Goal: Transaction & Acquisition: Purchase product/service

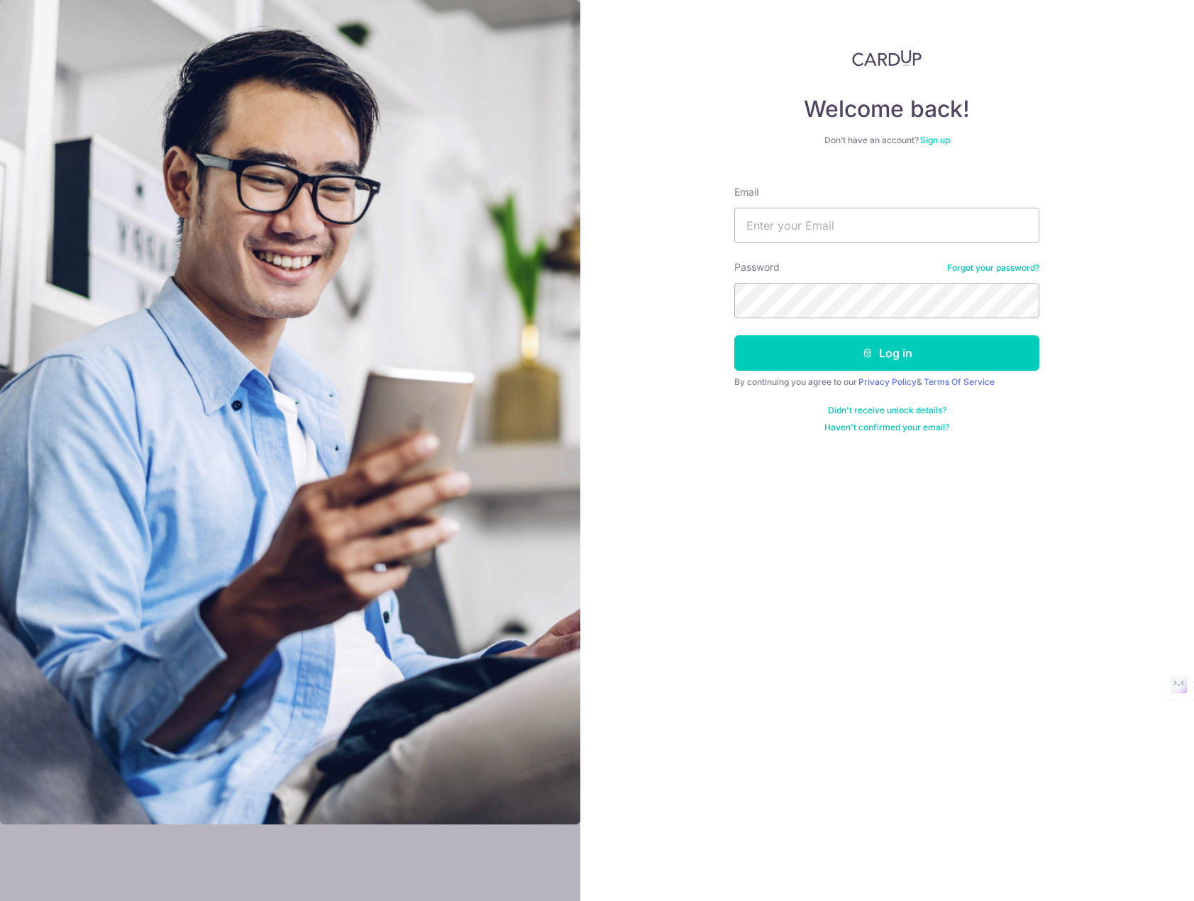
click at [828, 232] on input "Email" at bounding box center [886, 225] width 305 height 35
type input "chooake@yahoo.com"
click at [862, 355] on icon "submit" at bounding box center [867, 352] width 11 height 11
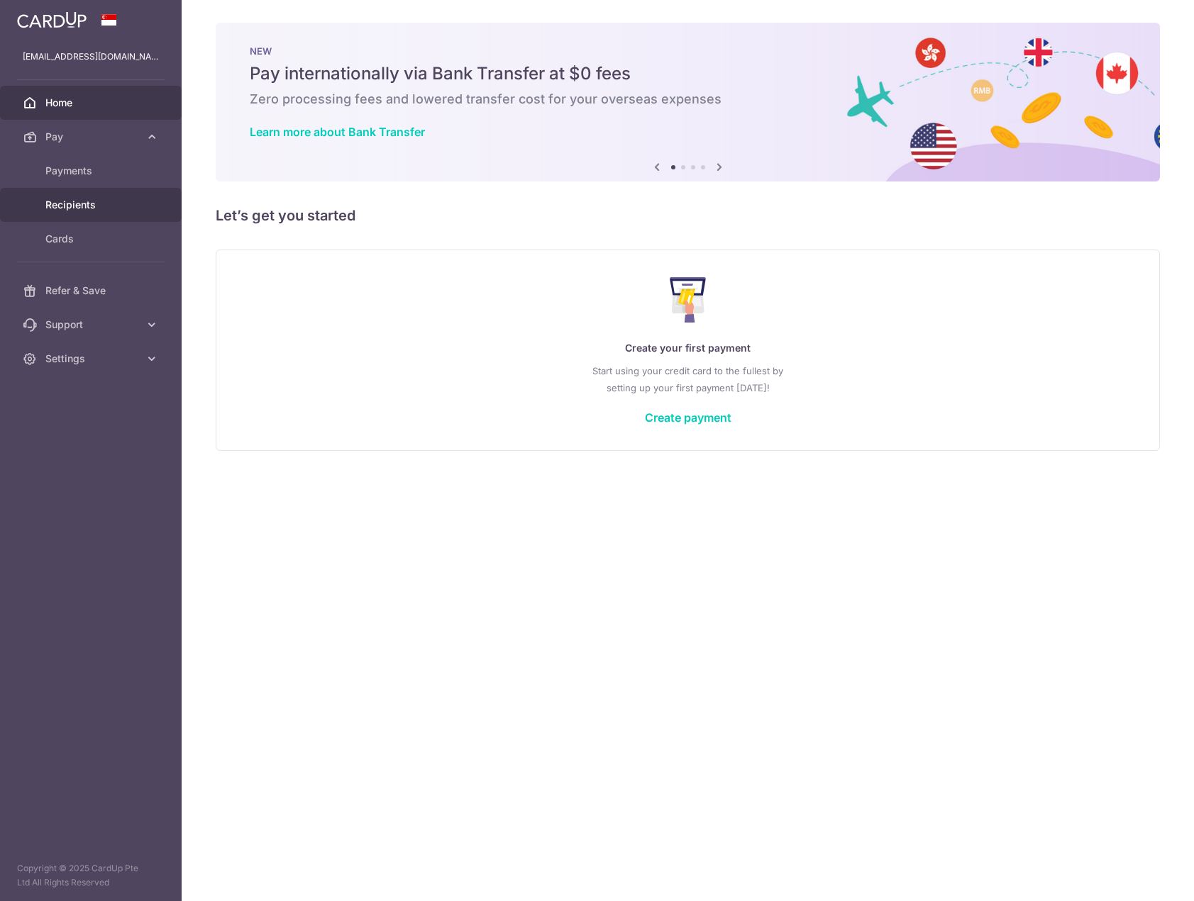
click at [82, 203] on span "Recipients" at bounding box center [92, 205] width 94 height 14
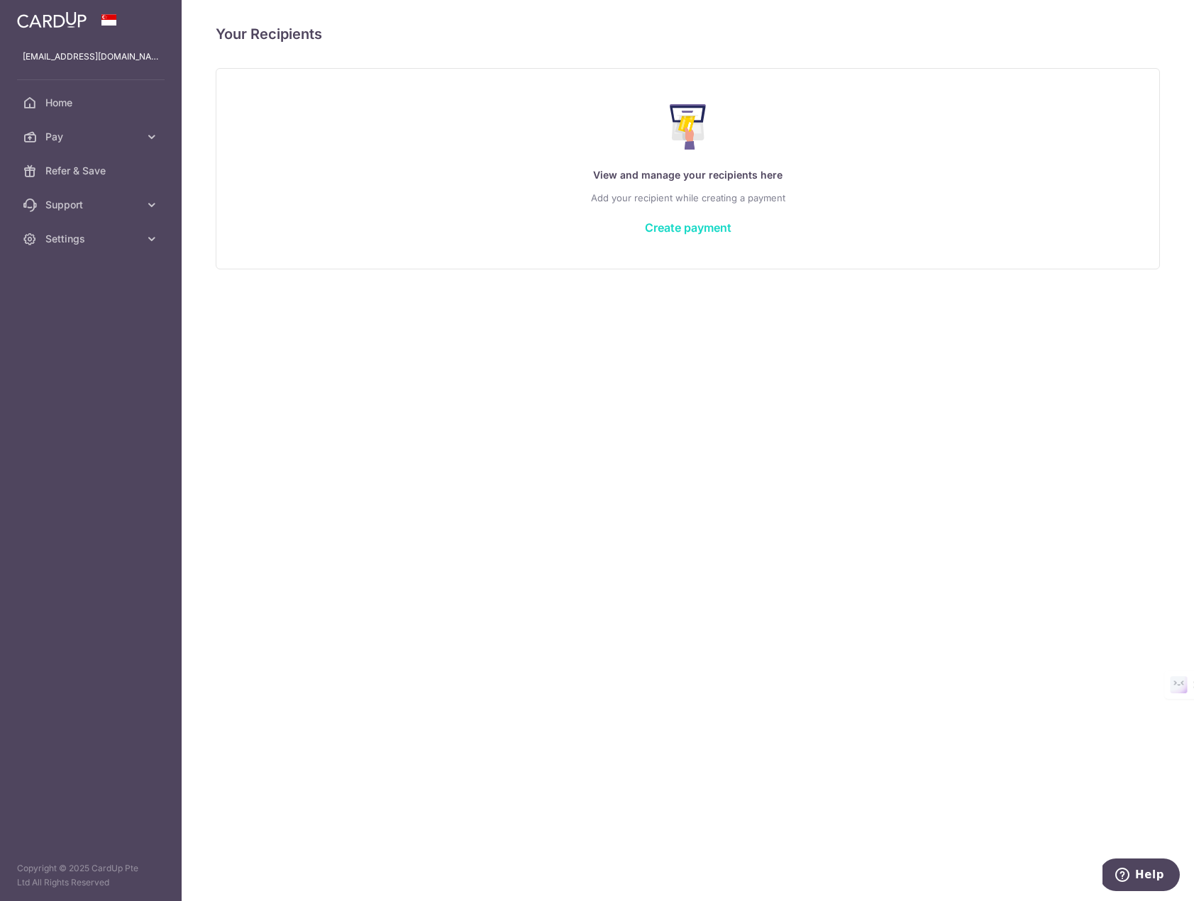
click at [679, 226] on link "Create payment" at bounding box center [688, 228] width 87 height 14
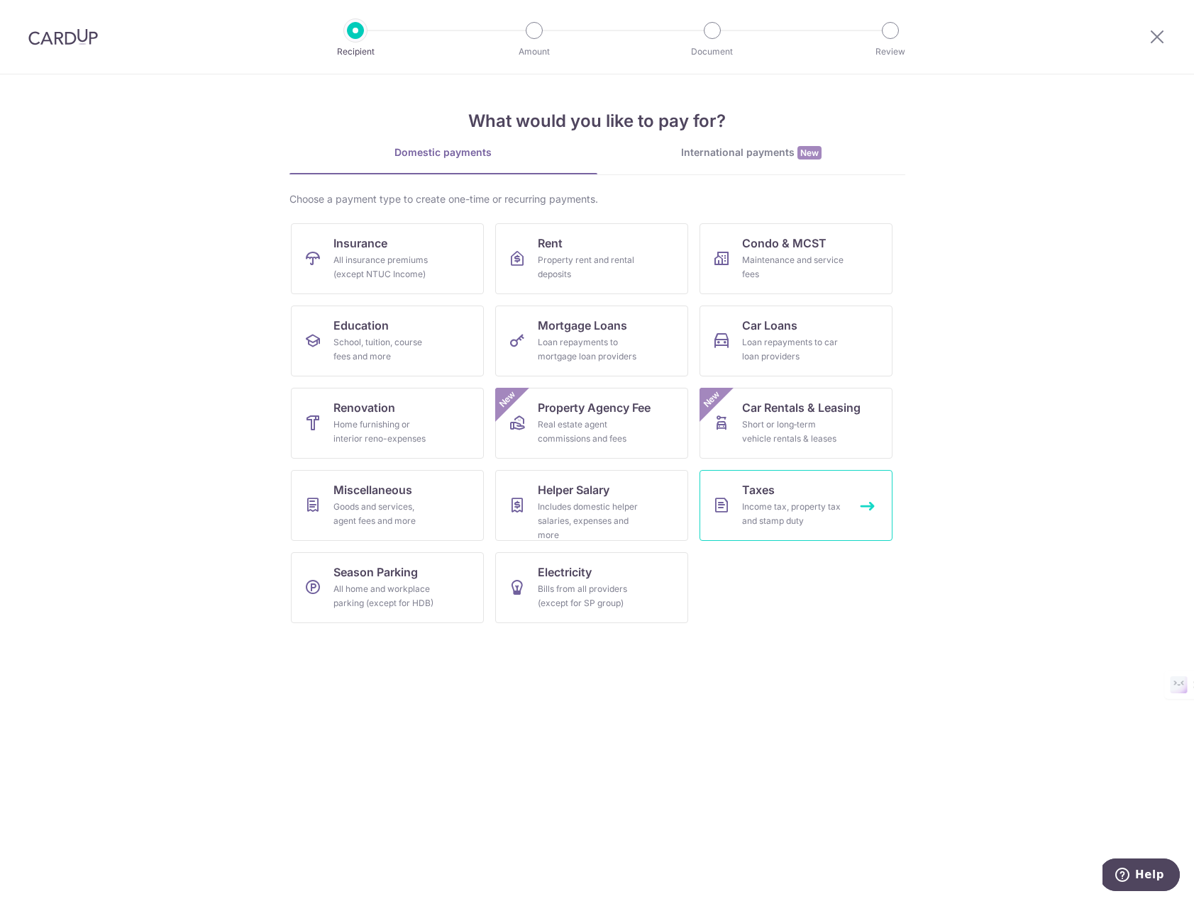
click at [797, 485] on link "Taxes Income tax, property tax and stamp duty" at bounding box center [795, 505] width 193 height 71
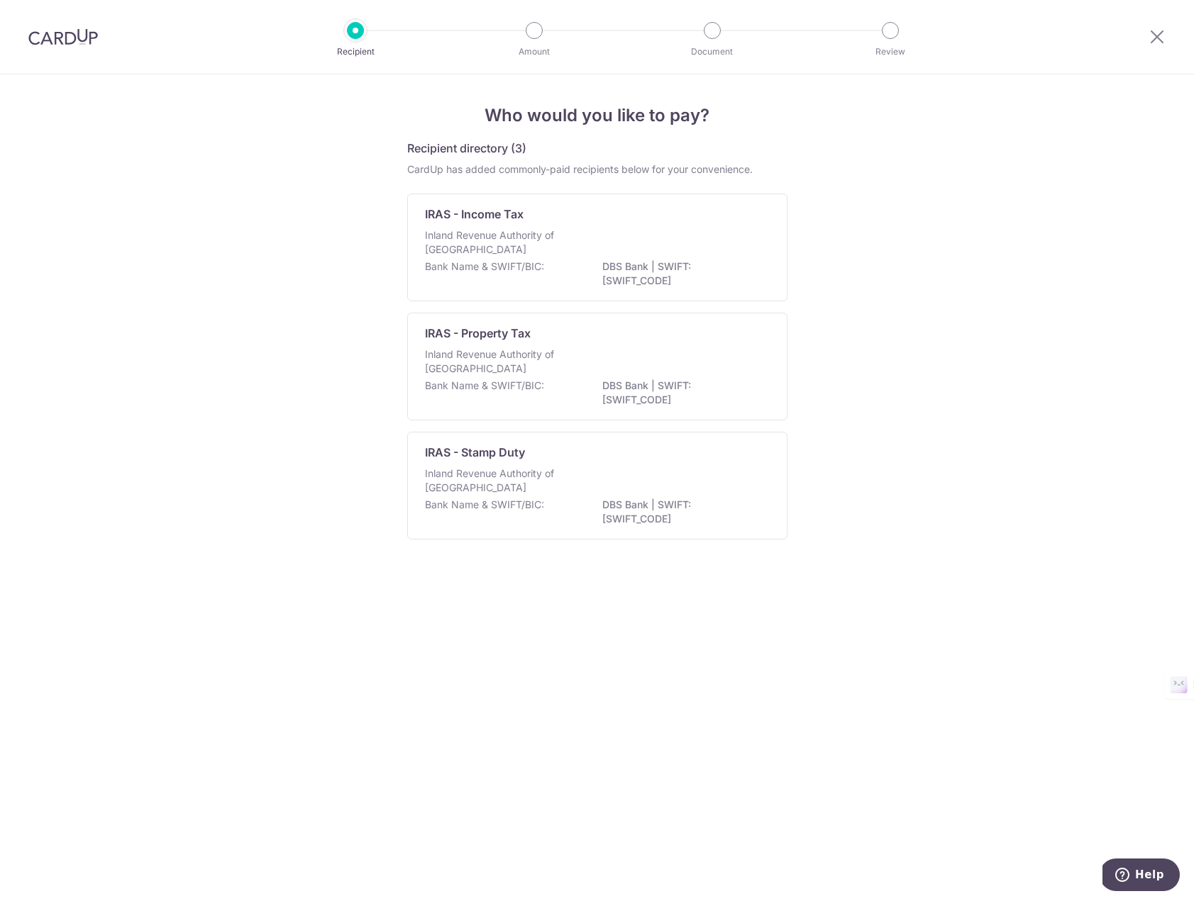
click at [963, 447] on div "Who would you like to pay? Recipient directory (3) CardUp has added commonly-pa…" at bounding box center [597, 487] width 1194 height 827
click at [643, 255] on div "Inland Revenue Authority of Singapore" at bounding box center [597, 243] width 345 height 31
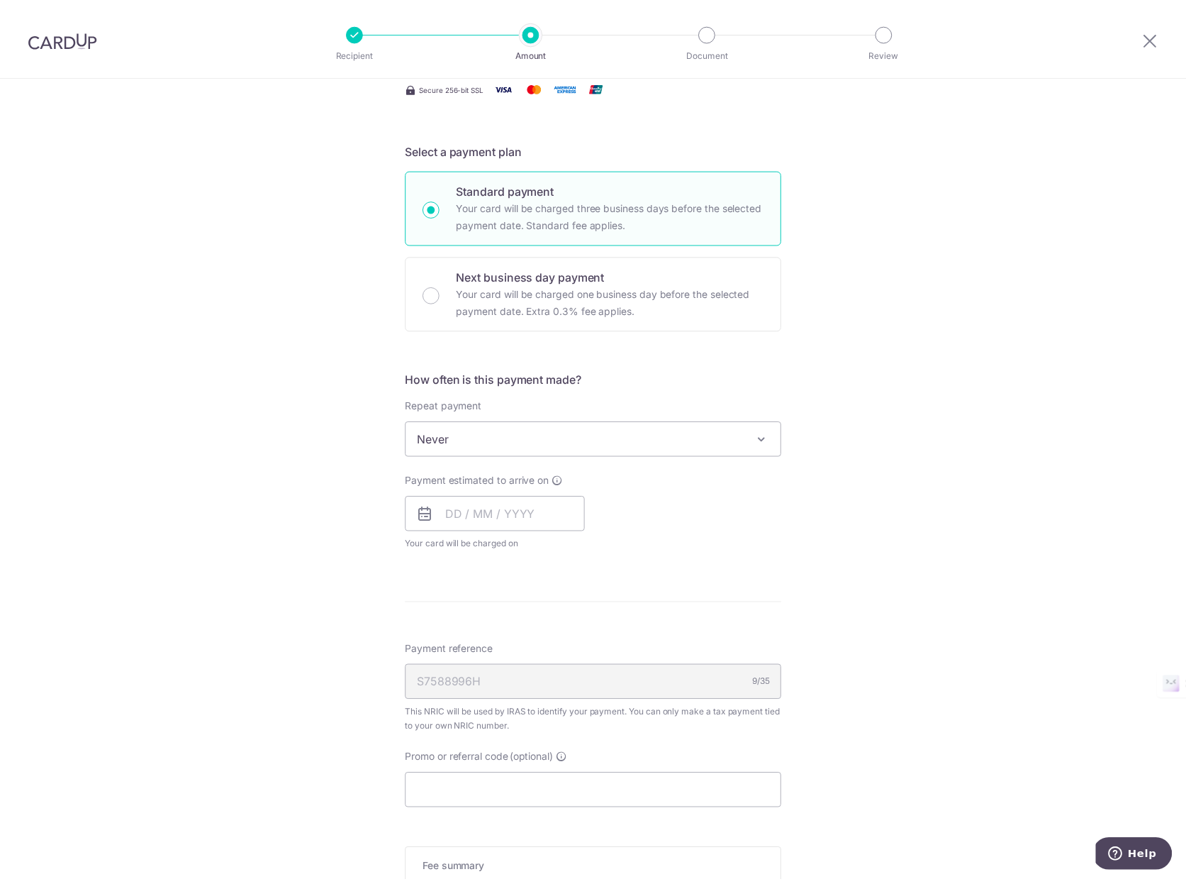
scroll to position [291, 0]
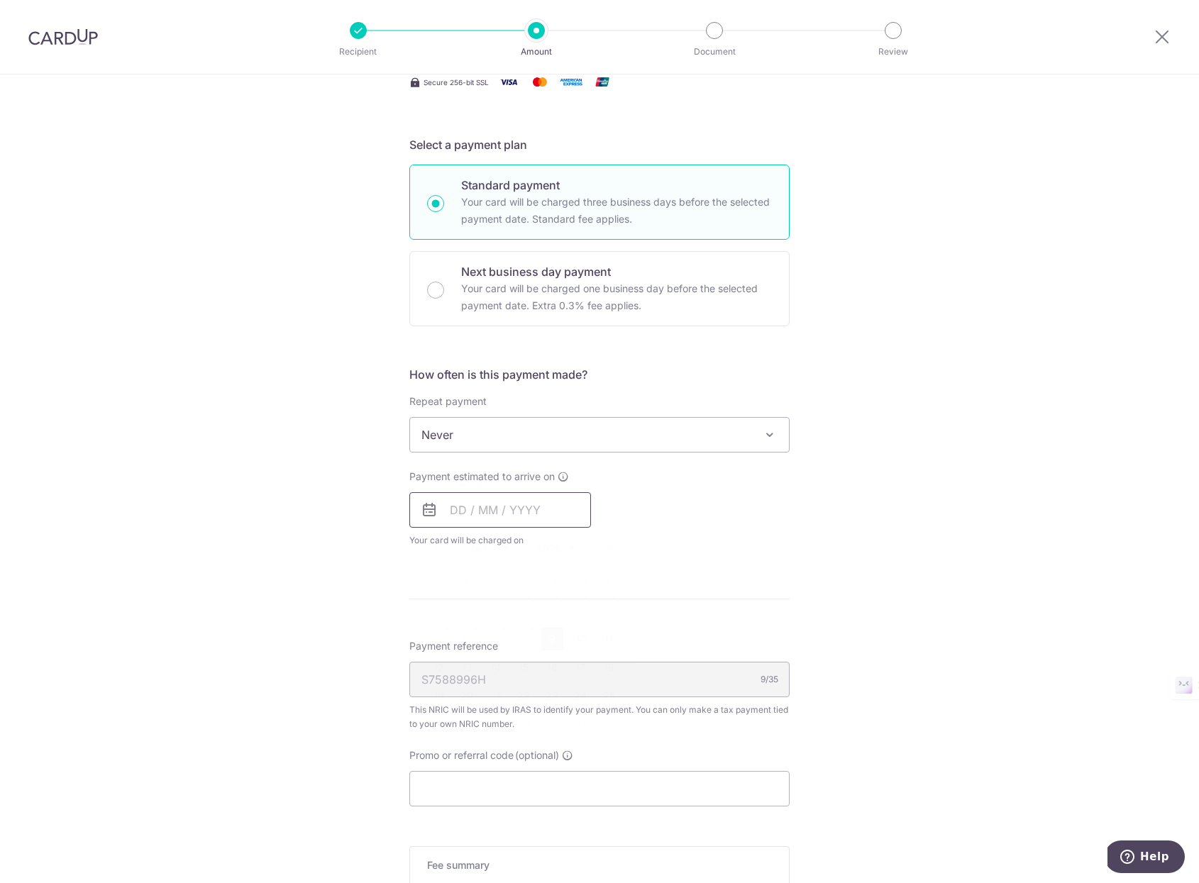
click at [491, 509] on input "text" at bounding box center [500, 509] width 182 height 35
click at [877, 562] on div "Tell us more about your payment Enter one-time or monthly payment amount SGD Th…" at bounding box center [599, 441] width 1199 height 1317
click at [884, 567] on div "Tell us more about your payment Enter one-time or monthly payment amount SGD Th…" at bounding box center [599, 441] width 1199 height 1317
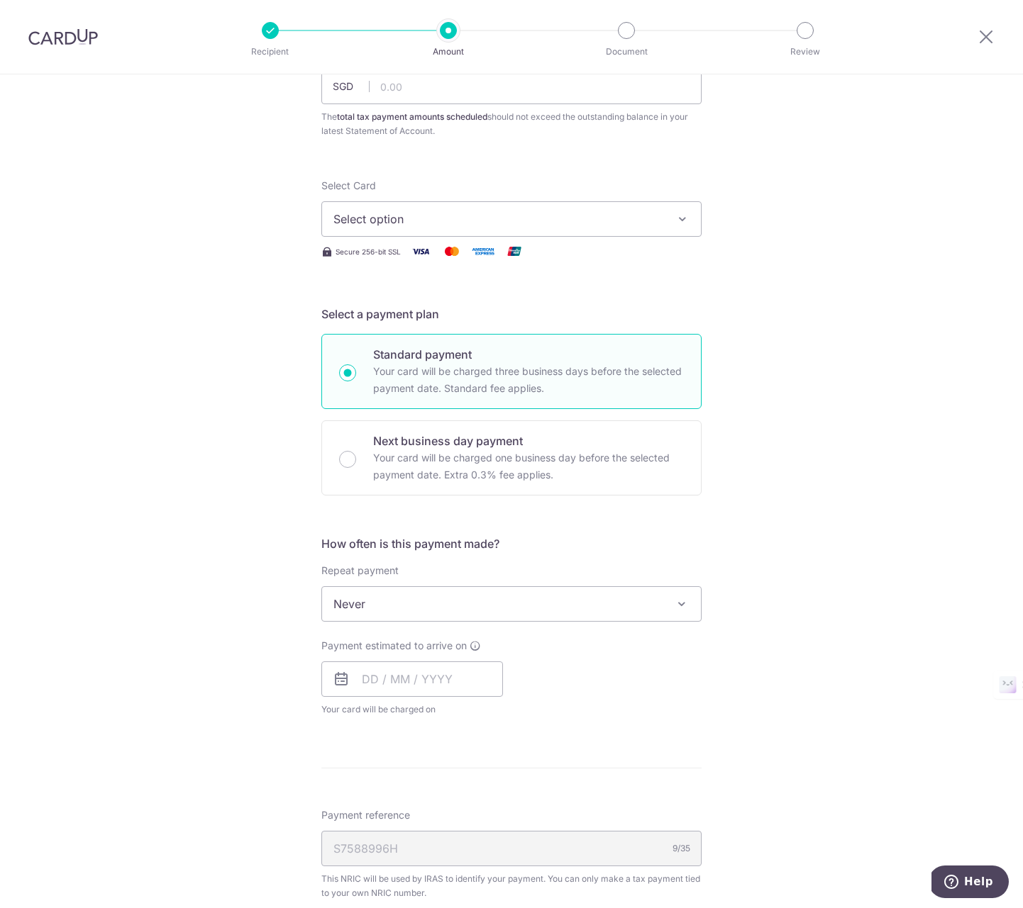
scroll to position [0, 0]
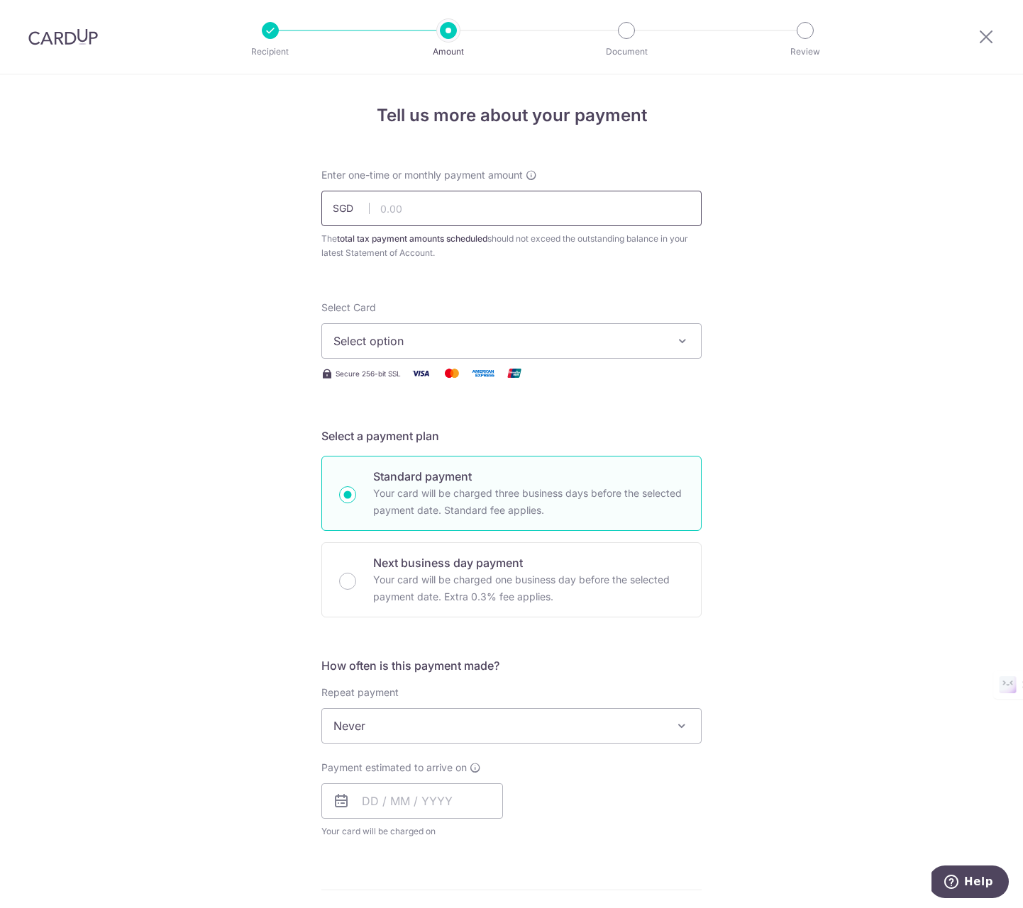
click at [464, 213] on input "text" at bounding box center [511, 208] width 380 height 35
type input "13,403.54"
click at [219, 282] on div "Tell us more about your payment Enter one-time or monthly payment amount SGD 13…" at bounding box center [511, 732] width 1023 height 1317
click at [452, 340] on span "Select option" at bounding box center [498, 341] width 330 height 17
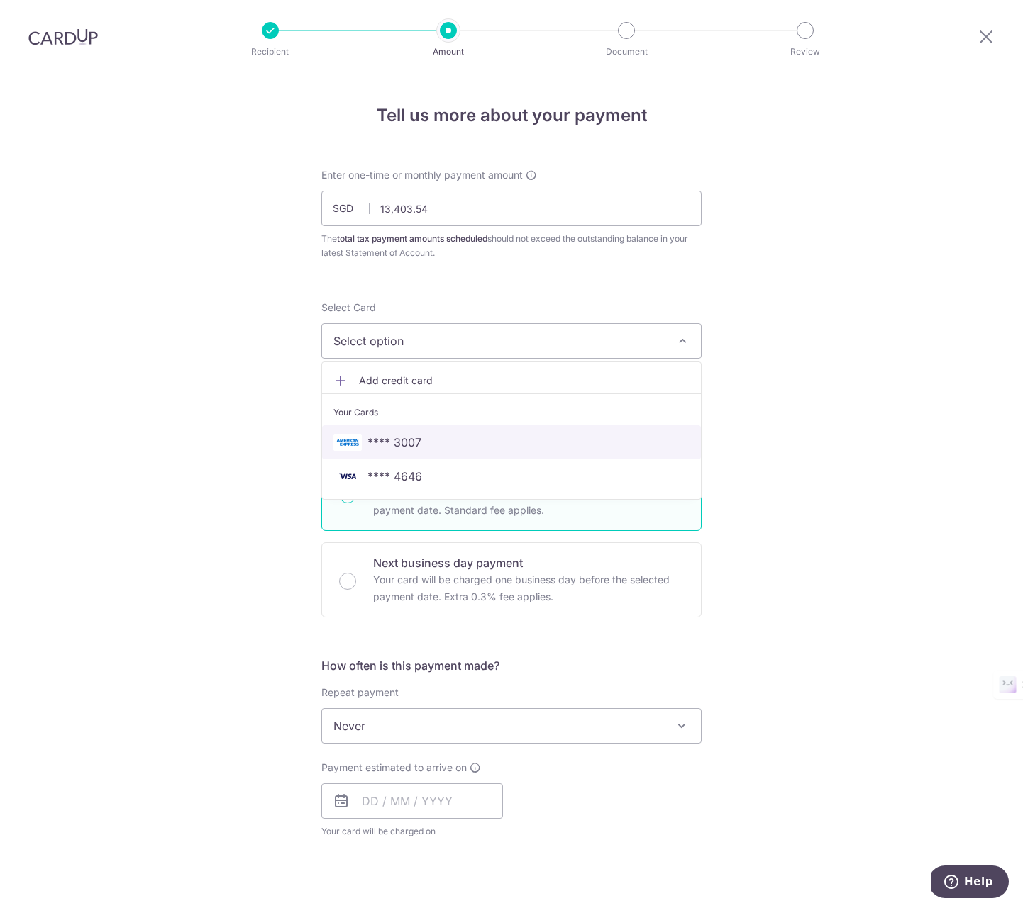
click at [411, 447] on span "**** 3007" at bounding box center [394, 442] width 54 height 17
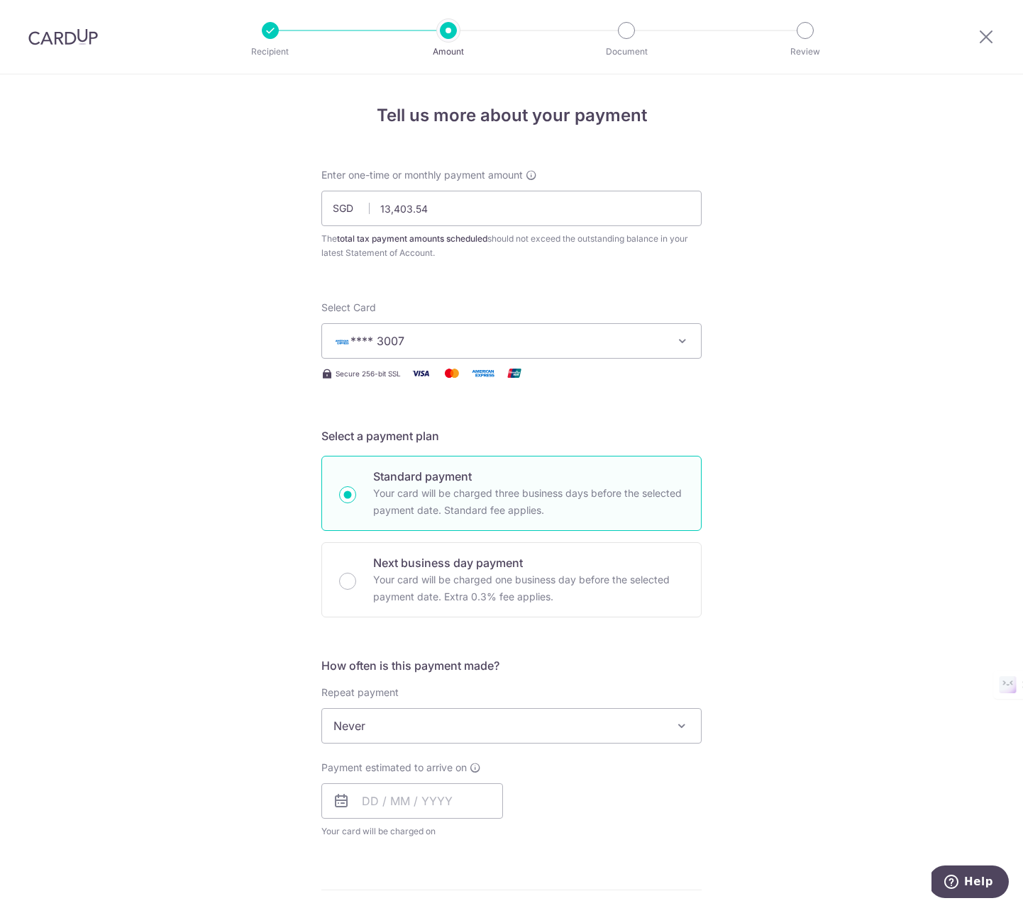
click at [240, 463] on div "Tell us more about your payment Enter one-time or monthly payment amount SGD 13…" at bounding box center [511, 732] width 1023 height 1317
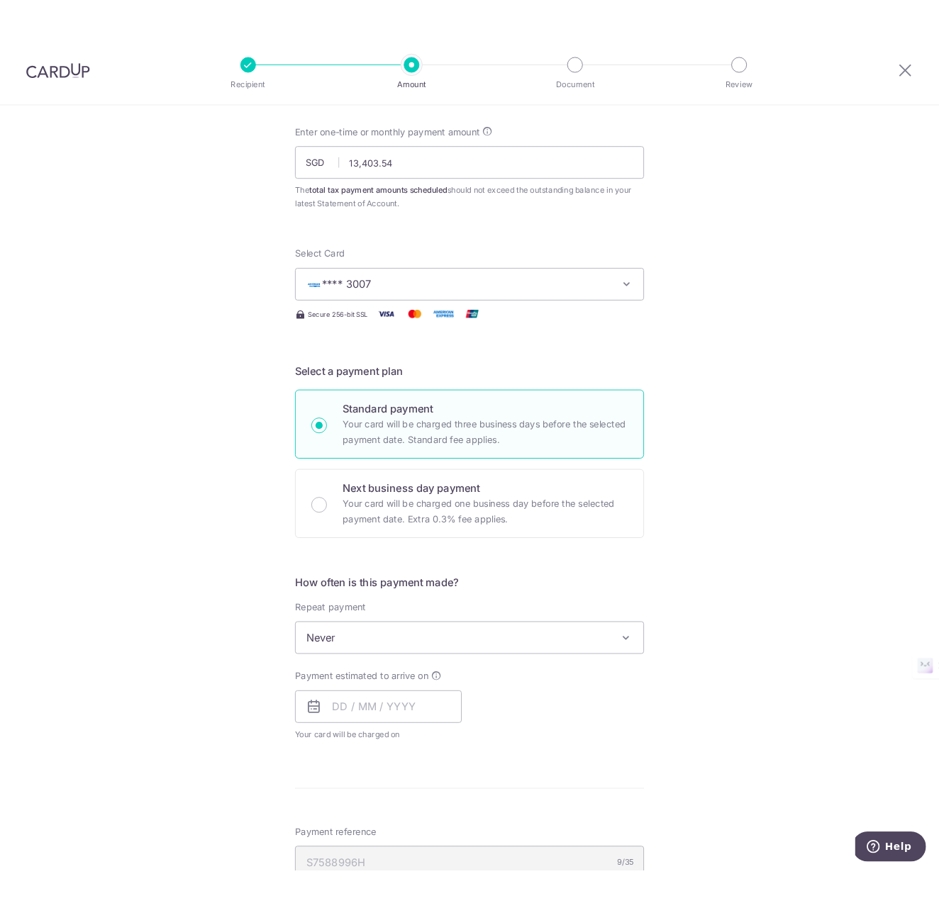
scroll to position [73, 0]
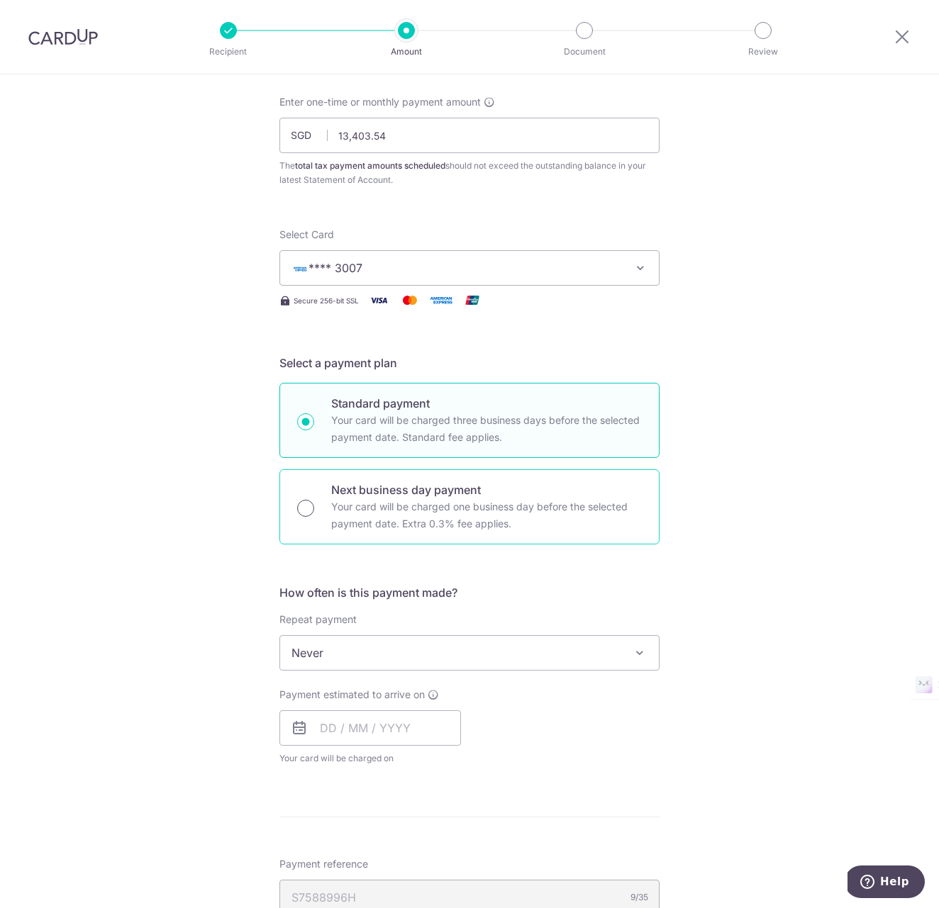
click at [305, 508] on input "Next business day payment Your card will be charged one business day before the…" at bounding box center [305, 508] width 17 height 17
radio input "true"
click at [303, 423] on input "Standard payment Your card will be charged three business days before the selec…" at bounding box center [305, 421] width 17 height 17
radio input "true"
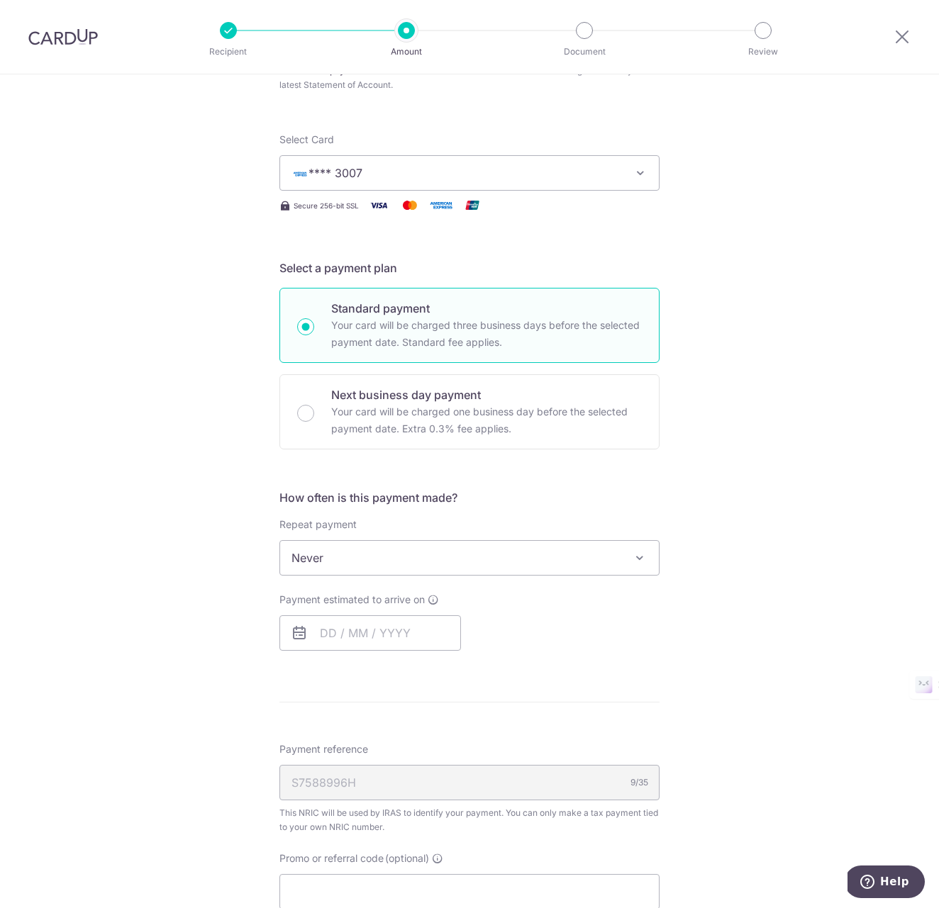
scroll to position [169, 0]
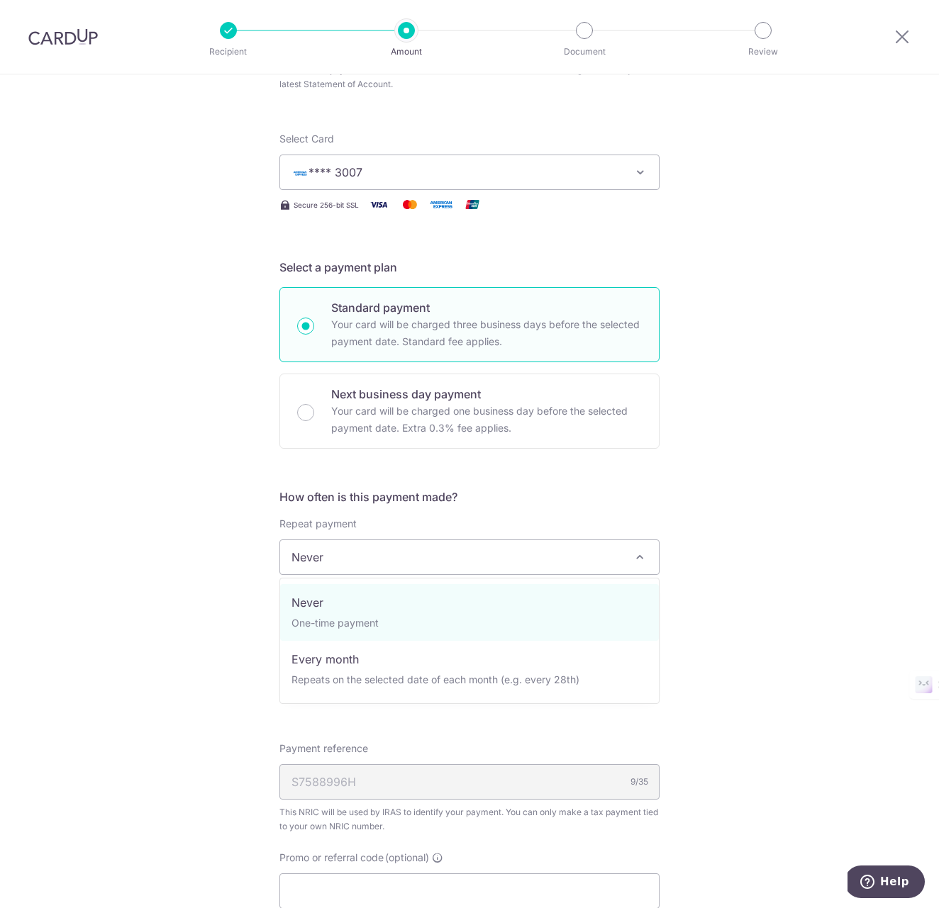
click at [410, 558] on span "Never" at bounding box center [469, 557] width 379 height 34
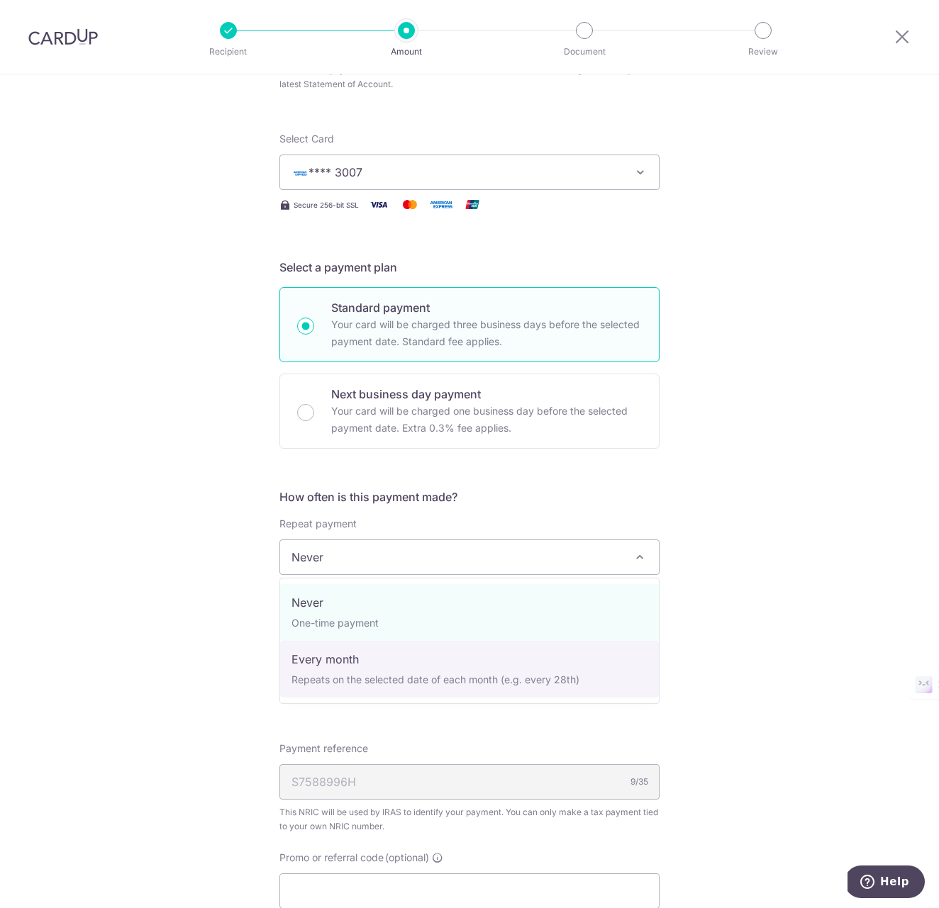
select select "3"
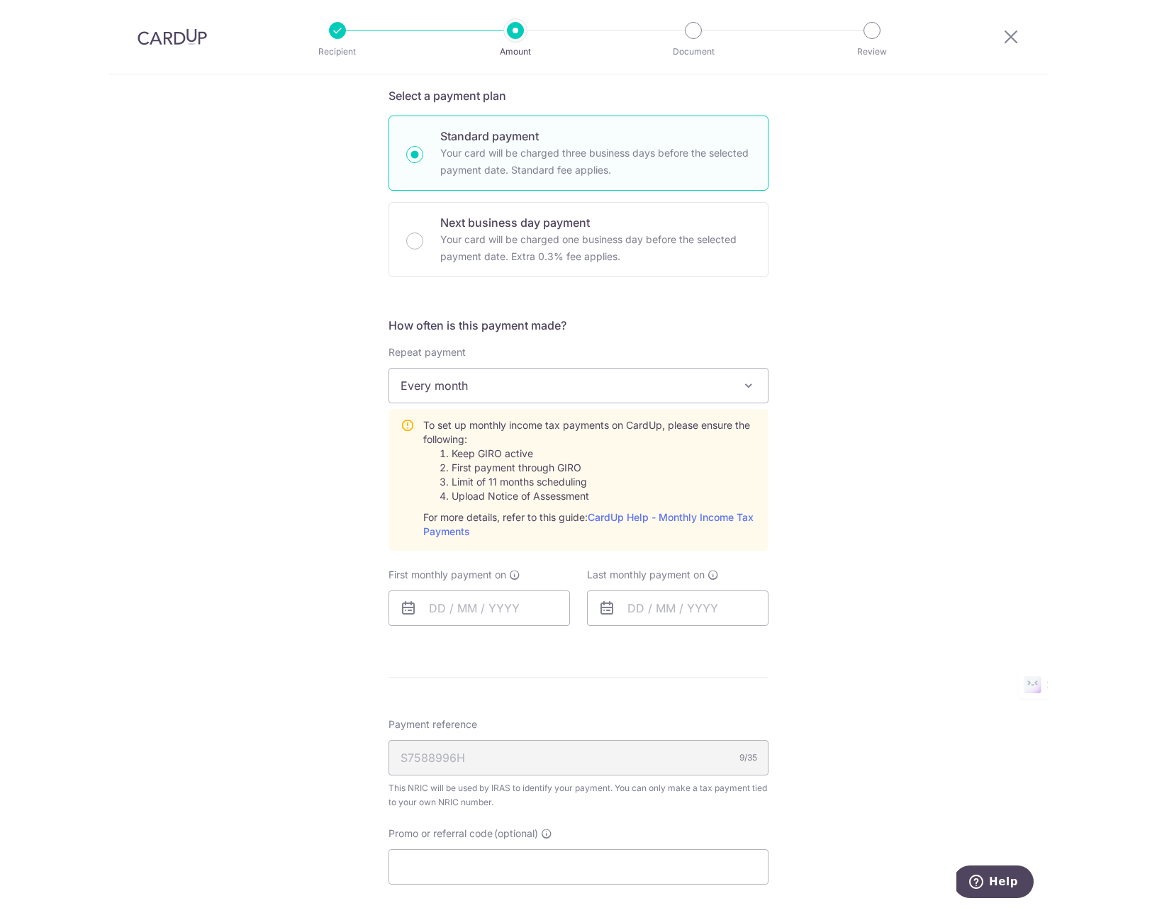
scroll to position [348, 0]
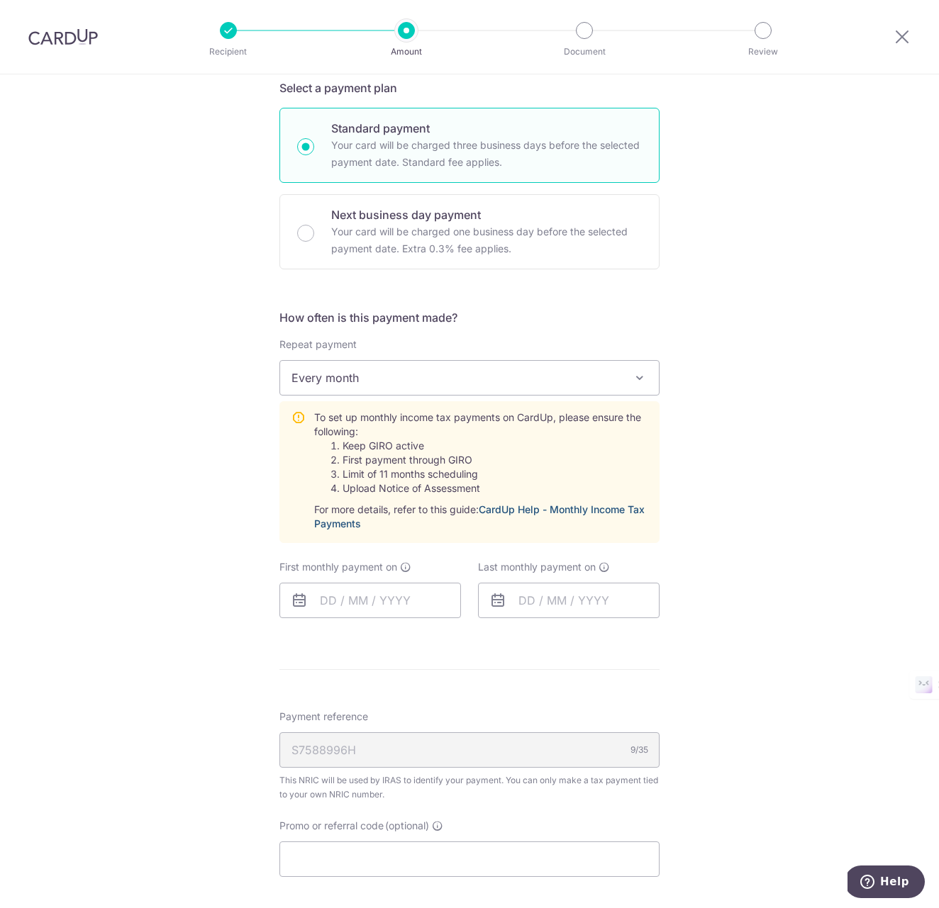
click at [592, 509] on link "CardUp Help - Monthly Income Tax Payments" at bounding box center [479, 517] width 330 height 26
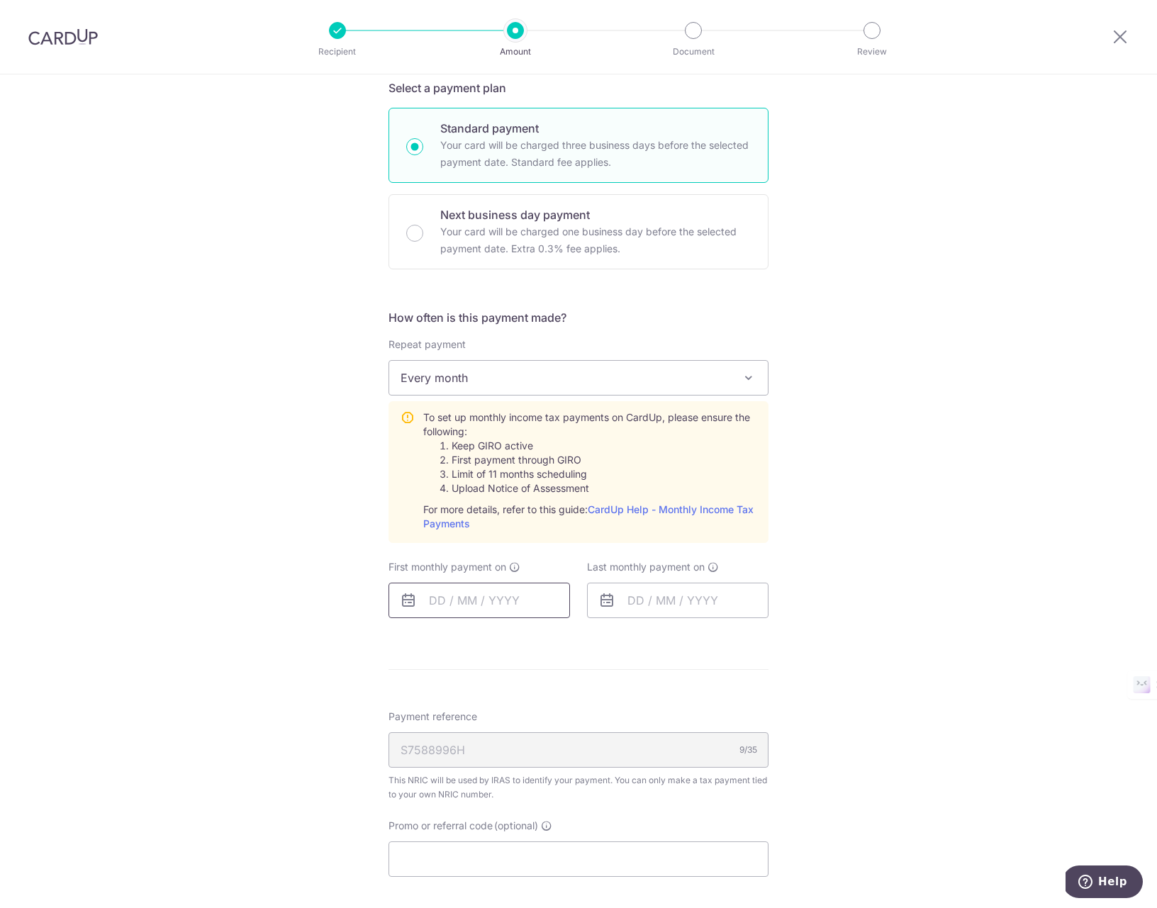
click at [484, 596] on input "text" at bounding box center [480, 600] width 182 height 35
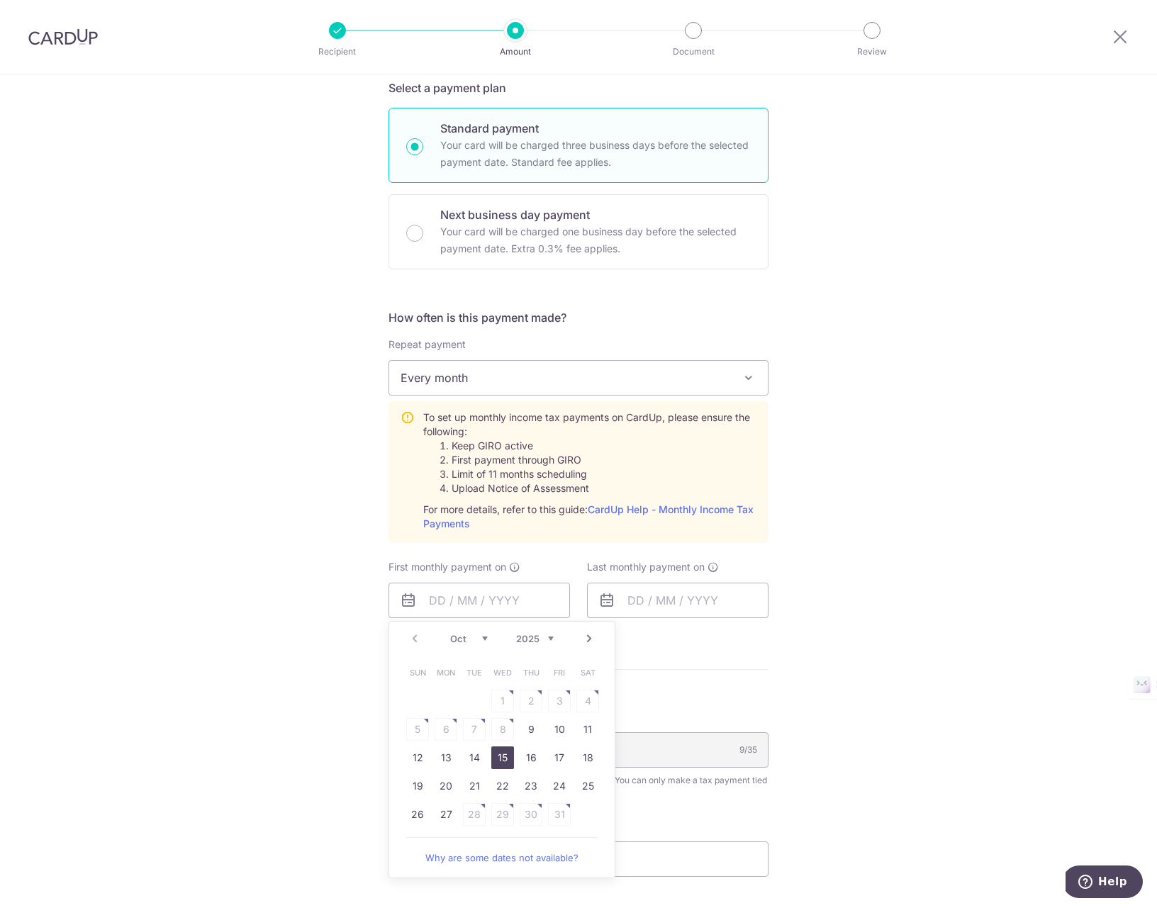
click at [504, 757] on link "15" at bounding box center [502, 758] width 23 height 23
type input "[DATE]"
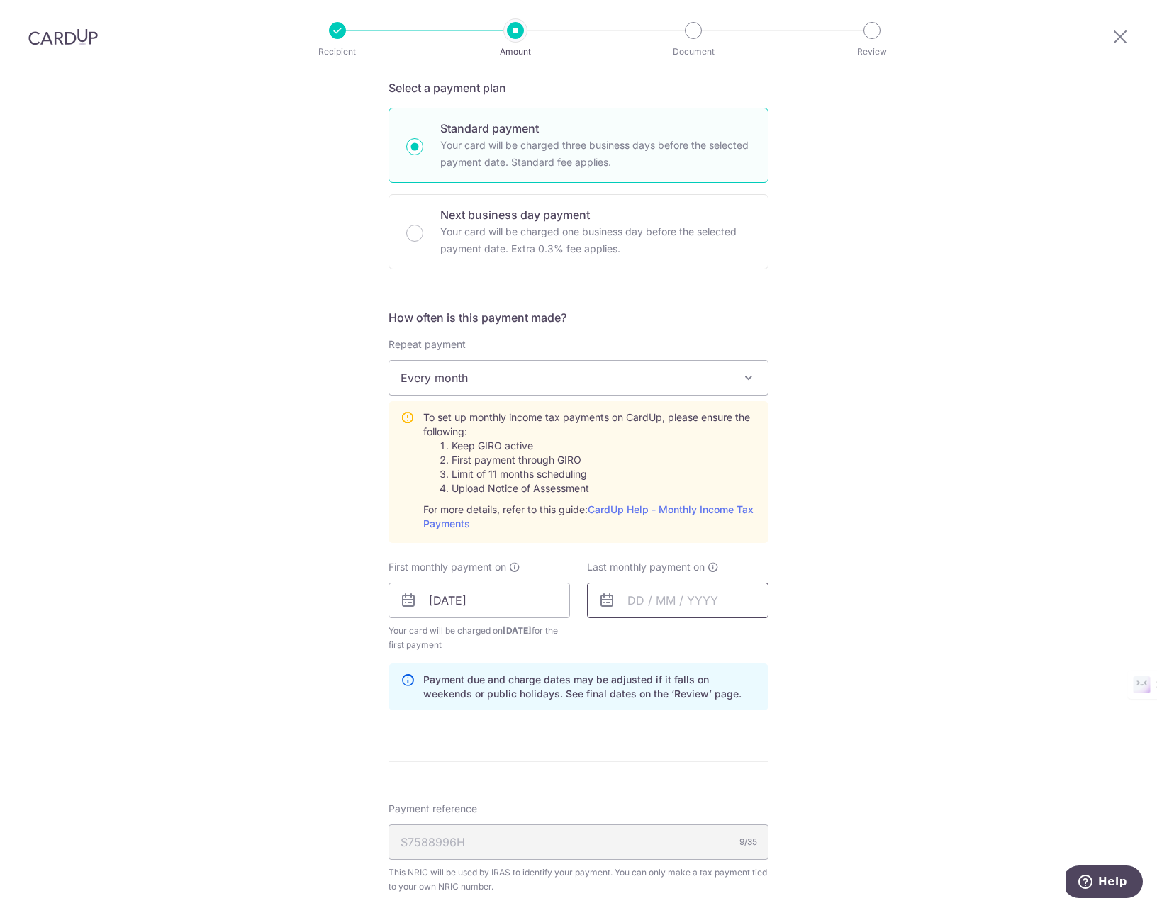
click at [706, 604] on input "text" at bounding box center [678, 600] width 182 height 35
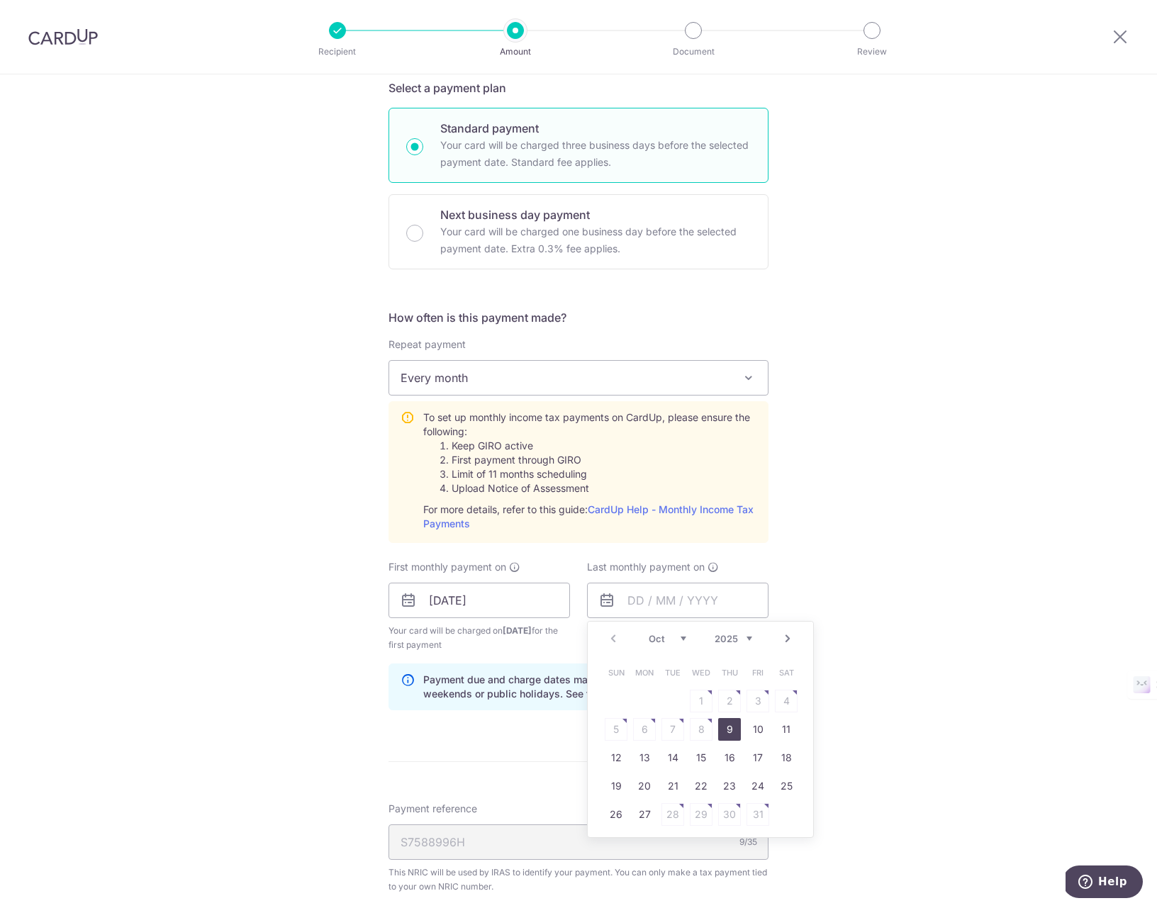
click at [747, 640] on select "2025 2026" at bounding box center [734, 638] width 38 height 11
click at [680, 638] on select "Jan Feb Mar Apr May Jun Jul Aug Sep Oct Nov" at bounding box center [668, 638] width 38 height 11
click at [618, 757] on link "15" at bounding box center [616, 758] width 23 height 23
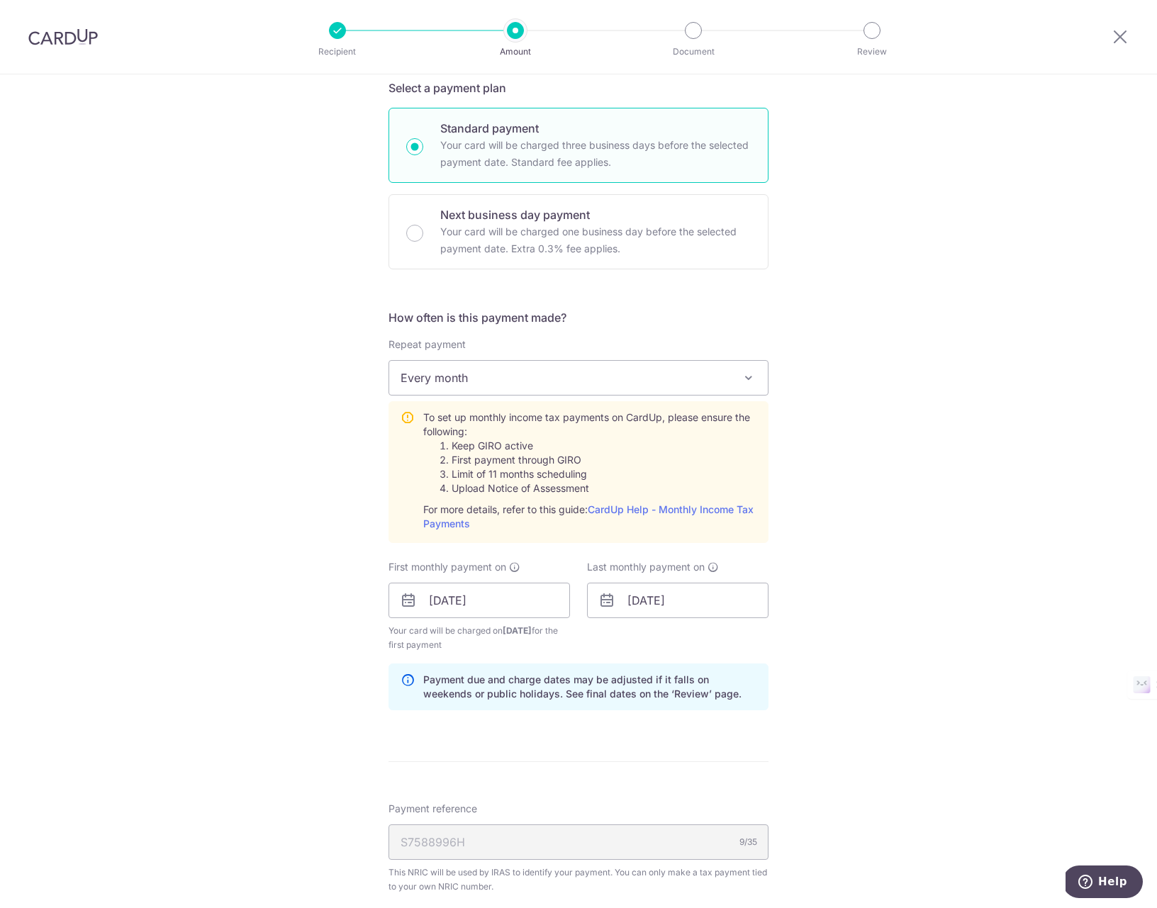
click at [702, 754] on form "Enter one-time or monthly payment amount SGD 13,403.54 13403.54 The total tax p…" at bounding box center [579, 508] width 380 height 1377
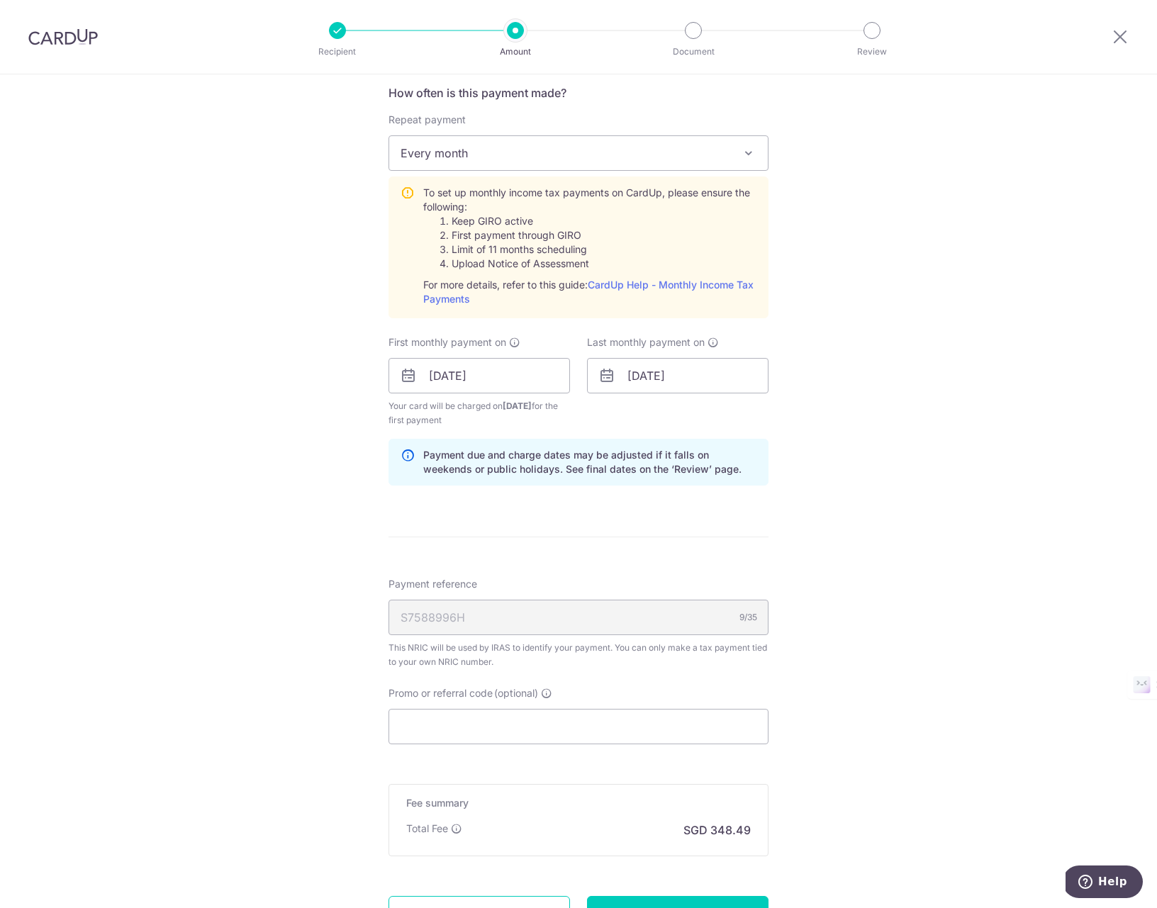
scroll to position [703, 0]
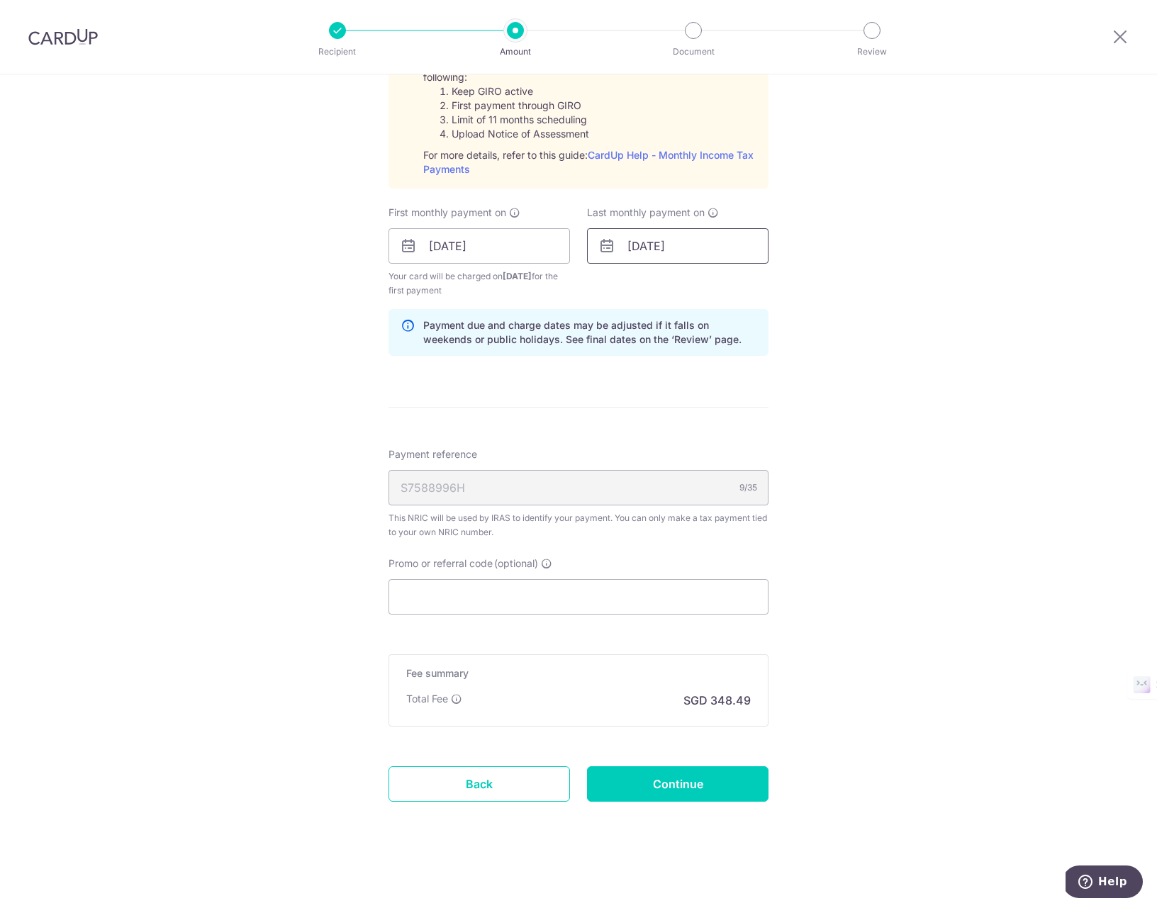
click at [701, 245] on input "[DATE]" at bounding box center [678, 245] width 182 height 35
click at [682, 281] on select "Jan Feb Mar Apr May Jun Jul Aug Sep Oct Nov" at bounding box center [668, 284] width 38 height 11
click at [677, 402] on link "15" at bounding box center [673, 403] width 23 height 23
click at [260, 493] on div "Tell us more about your payment Enter one-time or monthly payment amount SGD 13…" at bounding box center [578, 140] width 1157 height 1537
click at [538, 601] on input "Promo or referral code (optional)" at bounding box center [579, 596] width 380 height 35
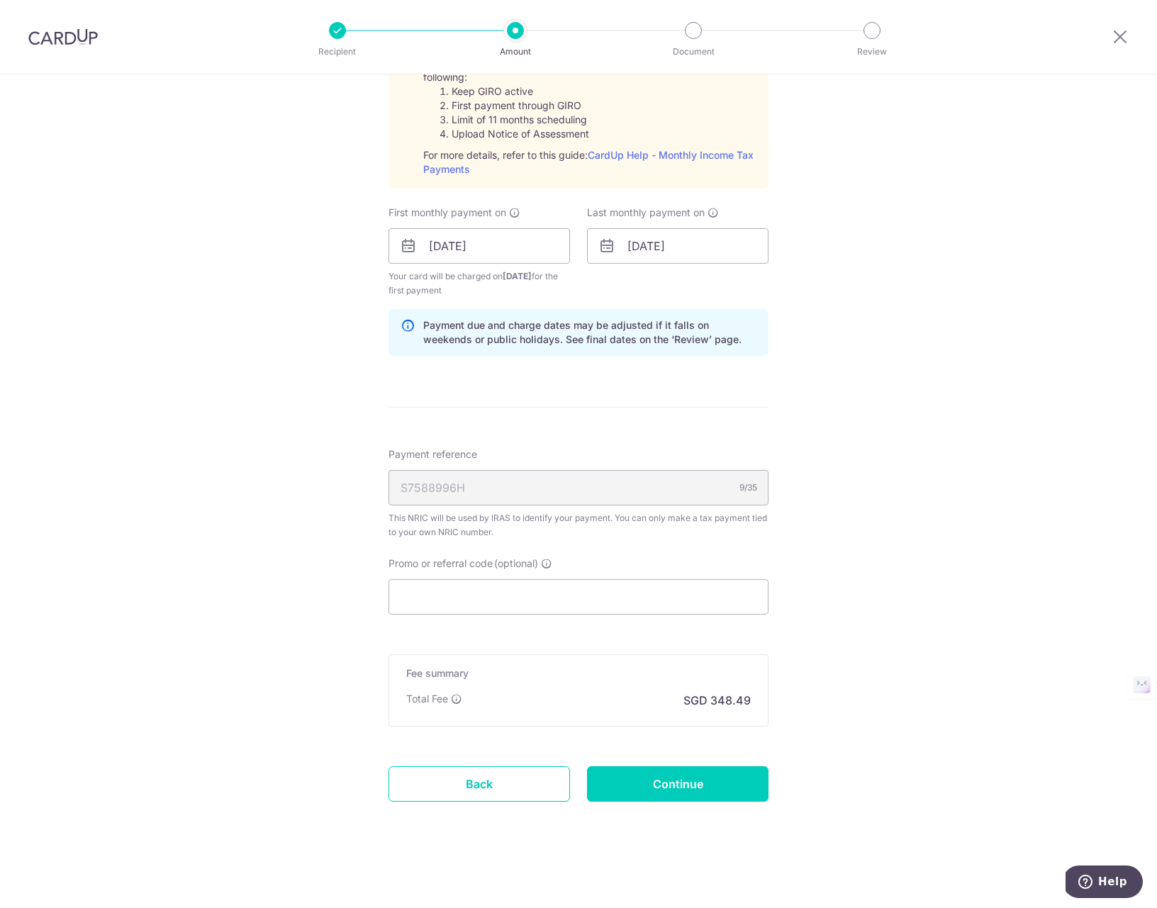
click at [850, 579] on div "Tell us more about your payment Enter one-time or monthly payment amount SGD 13…" at bounding box center [578, 140] width 1157 height 1537
click at [713, 239] on input "15/09/2026" at bounding box center [678, 245] width 182 height 35
click at [683, 283] on select "Jan Feb Mar Apr May Jun Jul Aug Sep Oct Nov" at bounding box center [668, 284] width 38 height 11
click at [616, 399] on link "15" at bounding box center [616, 403] width 23 height 23
type input "[DATE]"
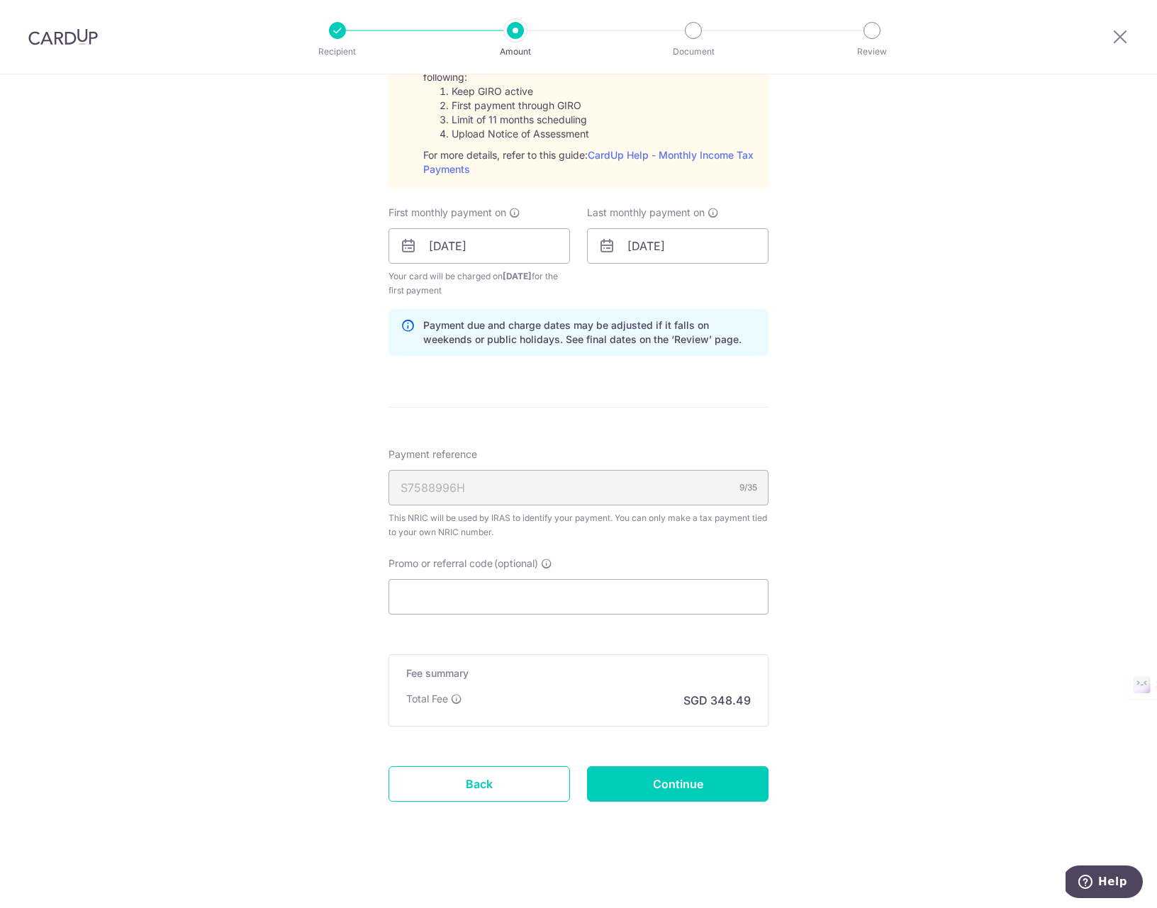
click at [520, 395] on form "Enter one-time or monthly payment amount SGD 13,403.54 13403.54 The total tax p…" at bounding box center [579, 153] width 380 height 1377
click at [674, 782] on input "Continue" at bounding box center [678, 784] width 182 height 35
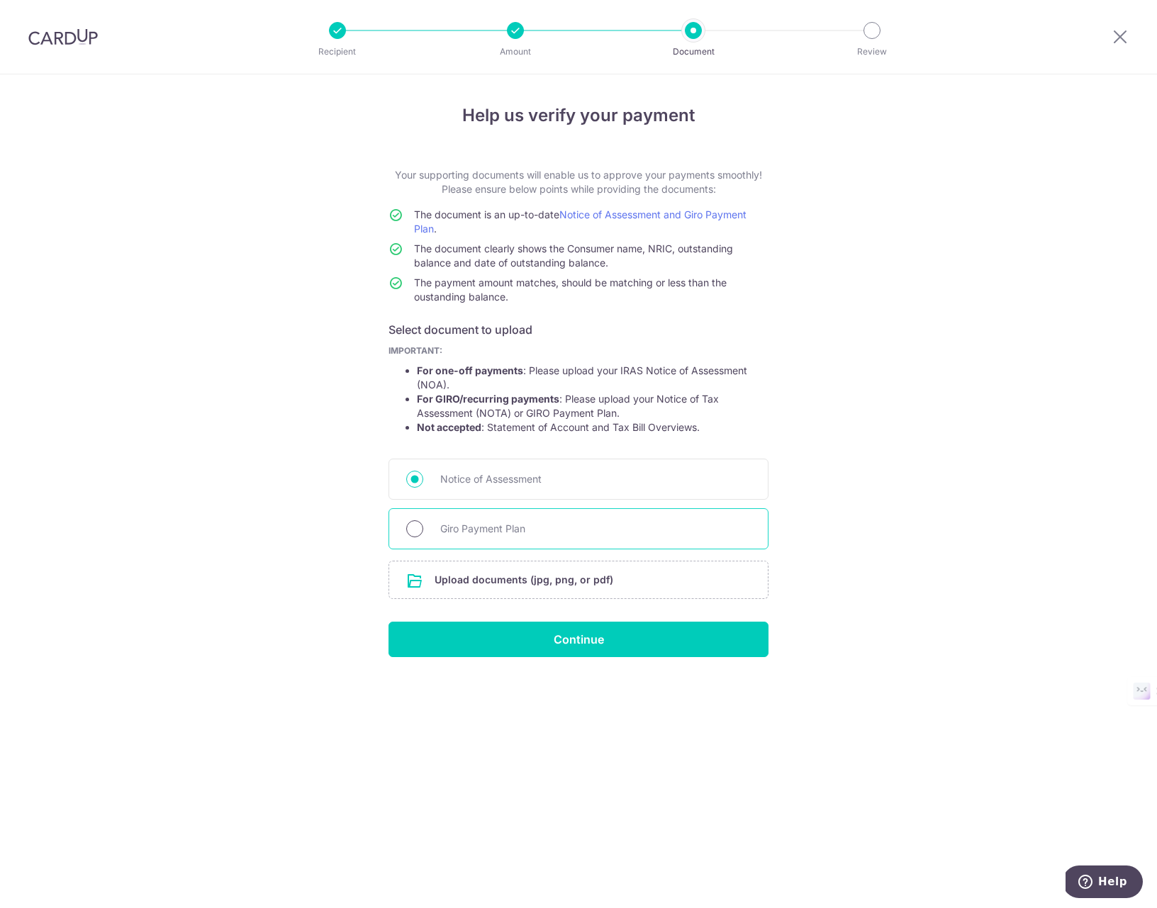
click at [415, 533] on input "Giro Payment Plan" at bounding box center [414, 529] width 17 height 17
radio input "true"
click at [315, 543] on div "Help us verify your payment Your supporting documents will enable us to approve…" at bounding box center [578, 491] width 1157 height 834
click at [572, 580] on input "file" at bounding box center [578, 580] width 379 height 37
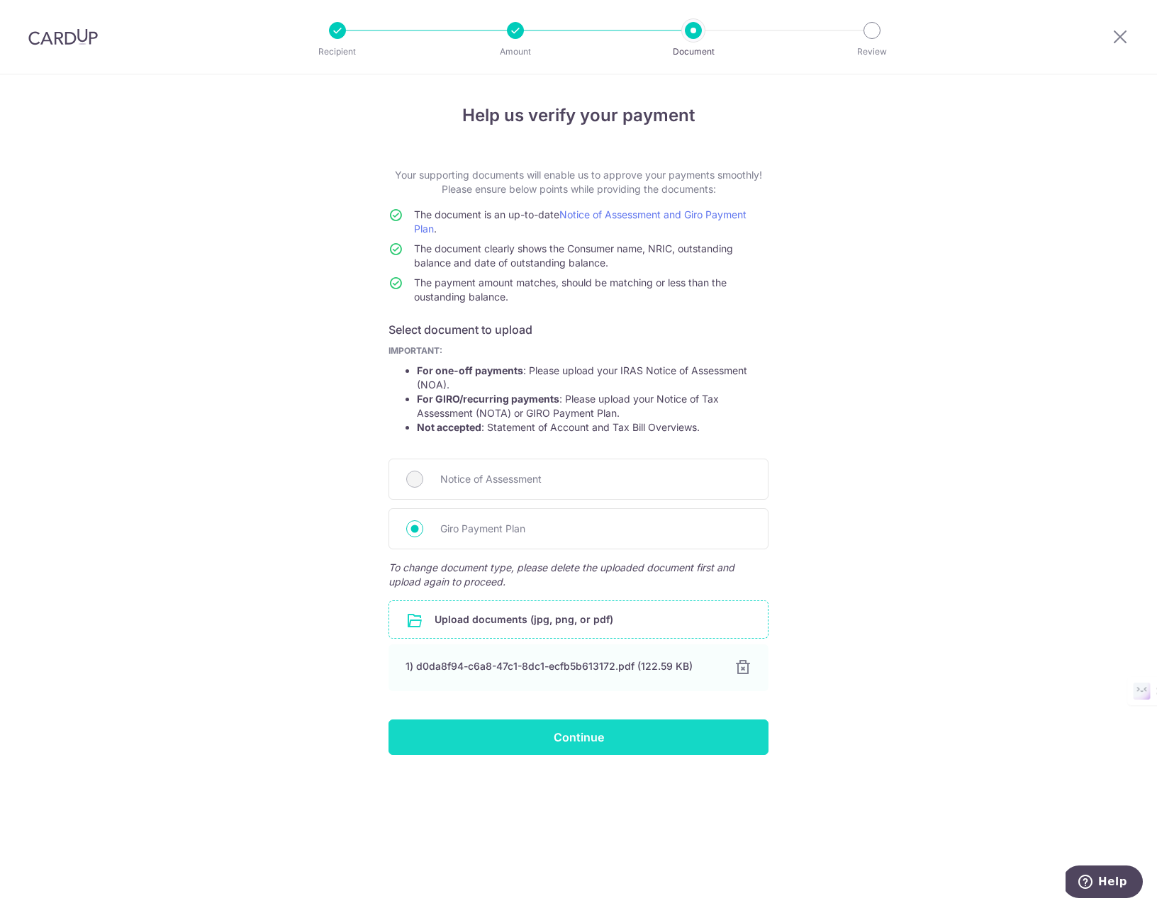
click at [616, 740] on input "Continue" at bounding box center [579, 737] width 380 height 35
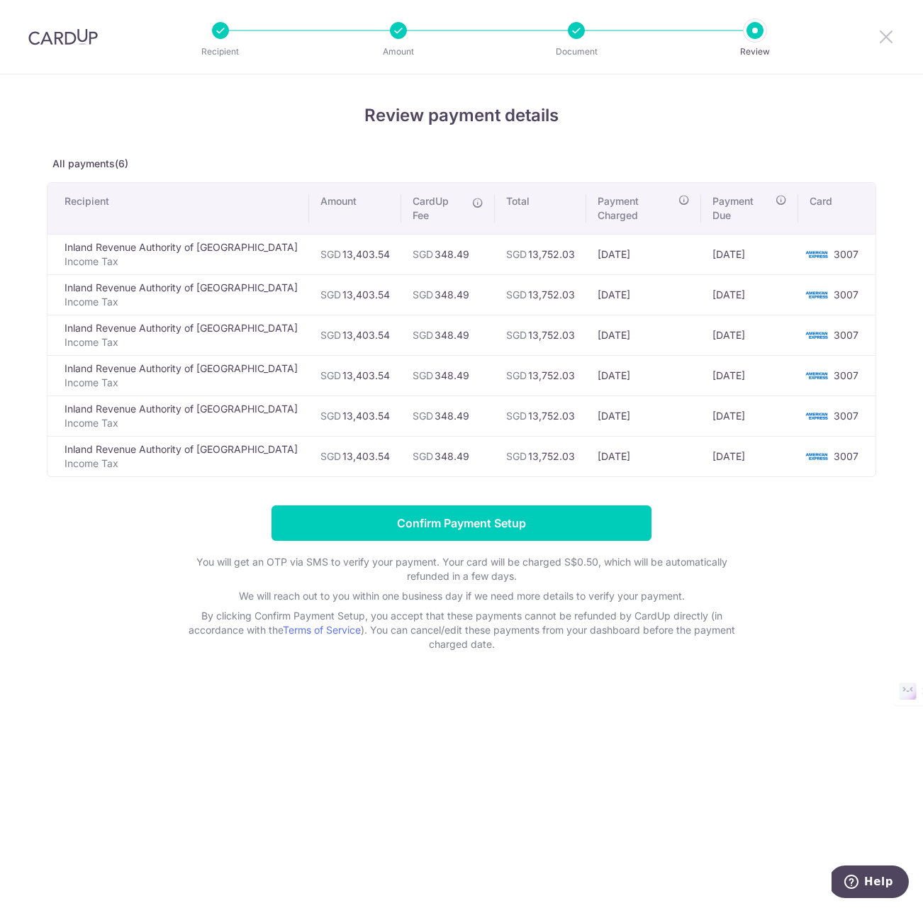
click at [886, 35] on icon at bounding box center [886, 37] width 17 height 18
